Goal: Transaction & Acquisition: Purchase product/service

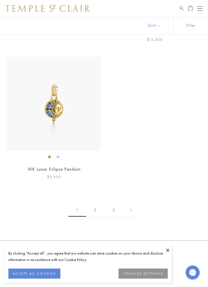
scroll to position [4046, 0]
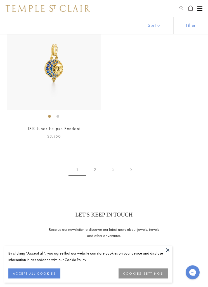
click at [90, 162] on link "2" at bounding box center [95, 169] width 18 height 15
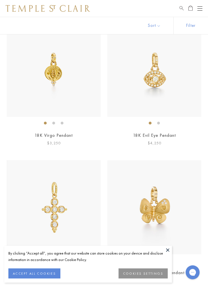
scroll to position [888, 0]
click at [58, 61] on img at bounding box center [54, 70] width 94 height 94
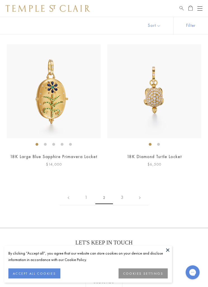
scroll to position [3206, 0]
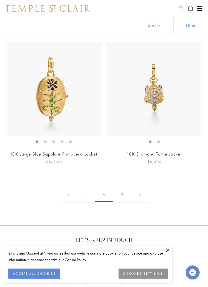
click at [120, 192] on link "3" at bounding box center [122, 195] width 18 height 15
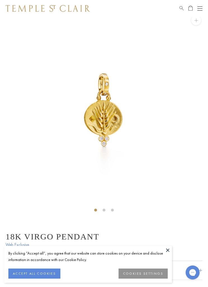
scroll to position [10, 0]
click at [100, 115] on img at bounding box center [104, 111] width 208 height 208
click at [102, 117] on img at bounding box center [104, 111] width 208 height 208
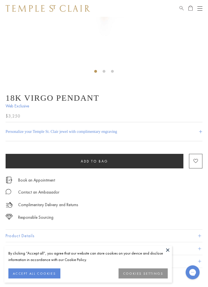
scroll to position [149, 0]
click at [20, 228] on div "18K Virgo Pendant Web Exclusive $3,250 You were born under supernatural stars! …" at bounding box center [104, 180] width 197 height 175
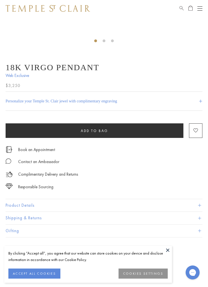
scroll to position [195, 0]
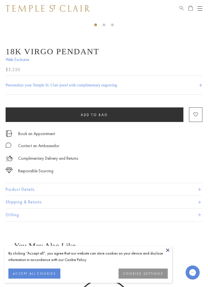
click at [37, 191] on button "Product Details" at bounding box center [104, 189] width 197 height 13
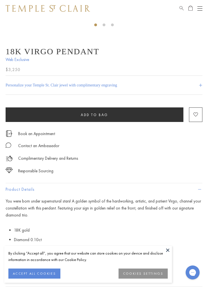
click at [0, 4] on div "Shop Shop Categories Amulets Pendants & Charms Lockets Chains & Leather Cords E…" at bounding box center [104, 8] width 208 height 17
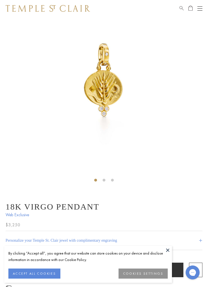
scroll to position [0, 0]
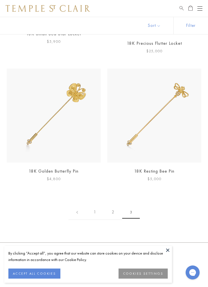
scroll to position [431, 0]
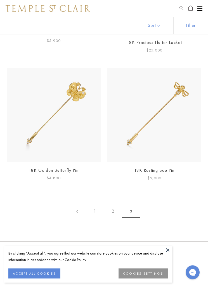
click at [93, 212] on link "1" at bounding box center [95, 211] width 18 height 15
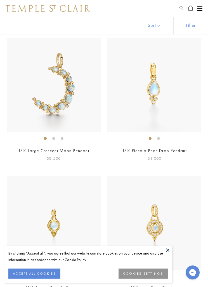
scroll to position [2650, 0]
click at [159, 85] on img at bounding box center [155, 86] width 94 height 94
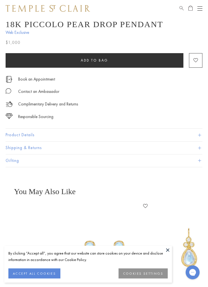
scroll to position [222, 0]
click at [88, 134] on button "Product Details" at bounding box center [104, 135] width 197 height 13
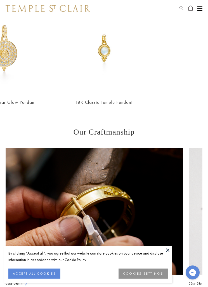
scroll to position [0, 300]
click at [105, 47] on img at bounding box center [105, 48] width 92 height 92
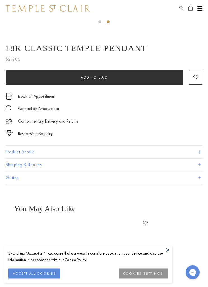
scroll to position [198, 0]
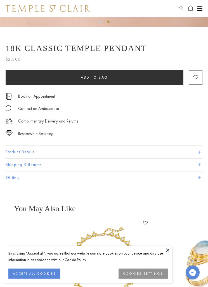
click at [45, 147] on button "Product Details" at bounding box center [104, 152] width 197 height 13
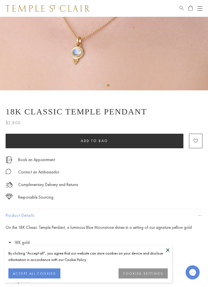
scroll to position [0, 0]
